Goal: Task Accomplishment & Management: Manage account settings

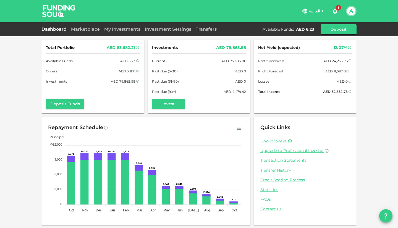
click at [57, 27] on link "Dashboard" at bounding box center [54, 29] width 27 height 5
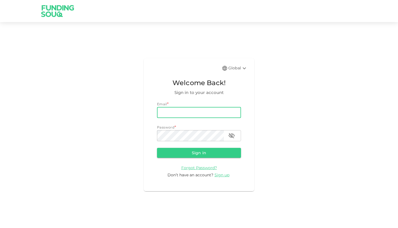
click at [206, 116] on input "email" at bounding box center [199, 112] width 84 height 11
type input "atefamripro@gmail.com"
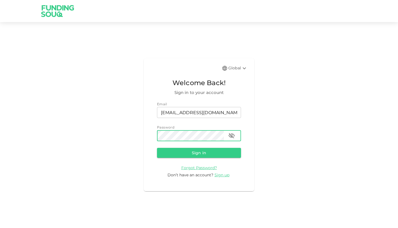
click at [157, 148] on button "Sign in" at bounding box center [199, 153] width 84 height 10
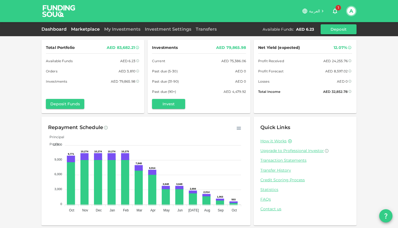
click at [83, 31] on link "Marketplace" at bounding box center [85, 29] width 33 height 5
